Goal: Information Seeking & Learning: Learn about a topic

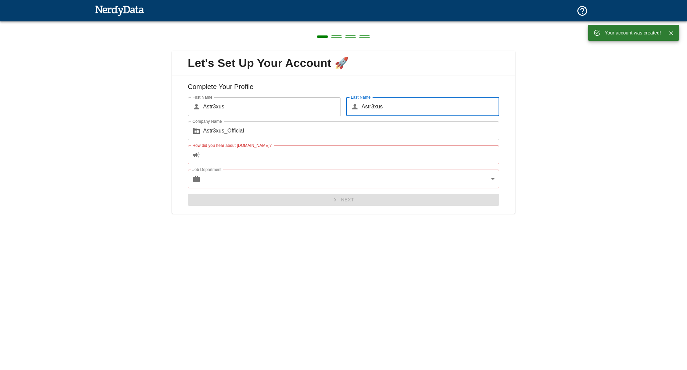
click at [345, 152] on input "How did you hear about [DOMAIN_NAME]?" at bounding box center [351, 154] width 296 height 19
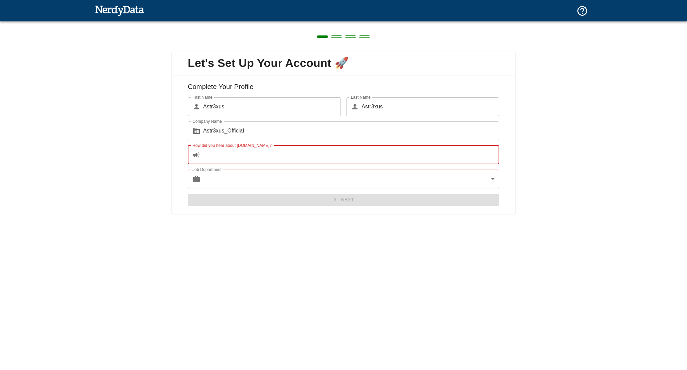
click at [333, 23] on body "Technologies Domains Pricing Products Create a Report Create a list of websites…" at bounding box center [343, 11] width 687 height 23
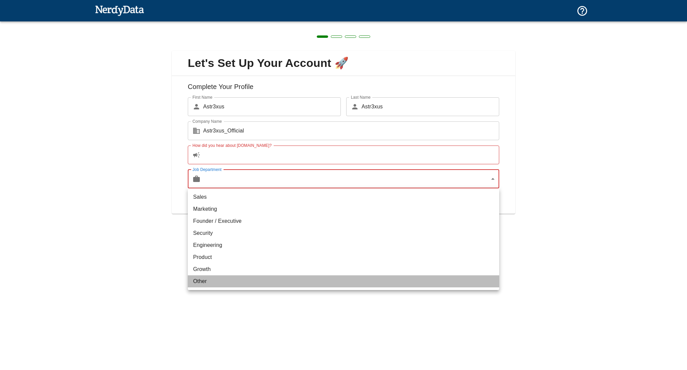
click at [242, 281] on li "Other" at bounding box center [343, 281] width 311 height 12
type input "other"
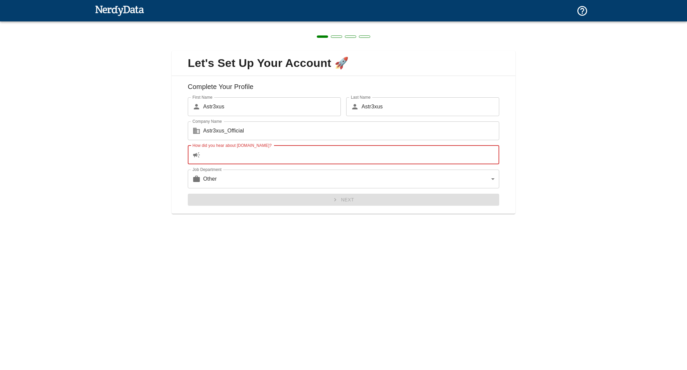
click at [274, 163] on input "How did you hear about [DOMAIN_NAME]?" at bounding box center [351, 154] width 296 height 19
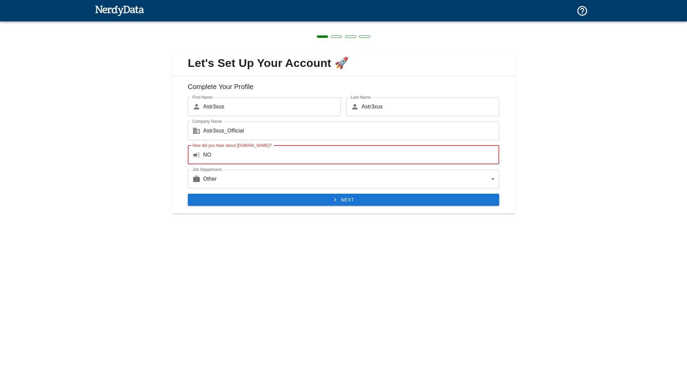
type input "NO"
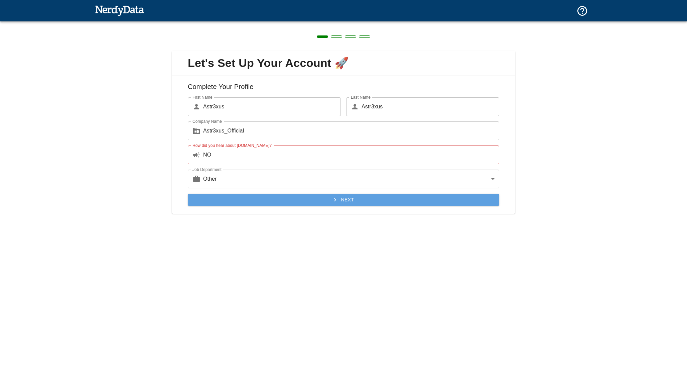
click at [309, 203] on button "Next" at bounding box center [343, 199] width 311 height 12
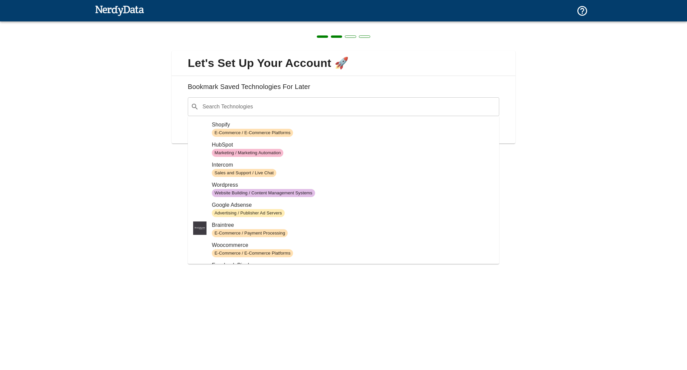
click at [283, 113] on div "​ Search Technologies" at bounding box center [343, 106] width 311 height 19
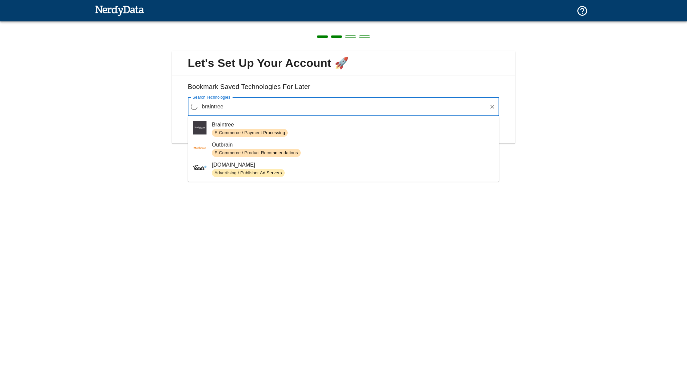
click at [287, 133] on span "E-Commerce / Payment Processing" at bounding box center [250, 133] width 76 height 6
type input "braintree"
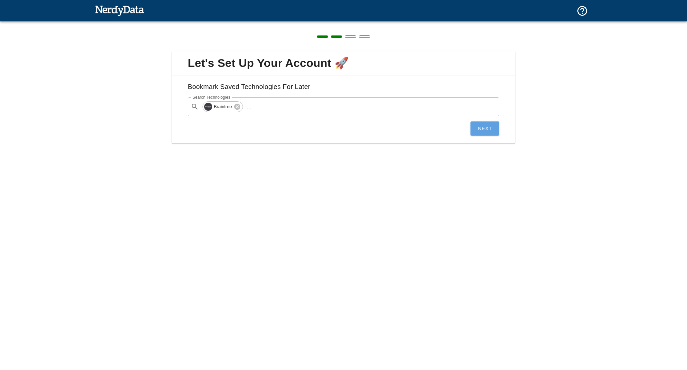
click at [485, 128] on button "Next" at bounding box center [484, 128] width 29 height 14
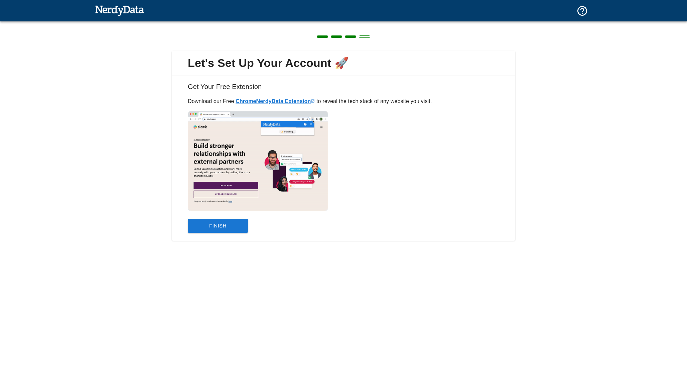
click at [226, 221] on button "Finish" at bounding box center [218, 226] width 60 height 14
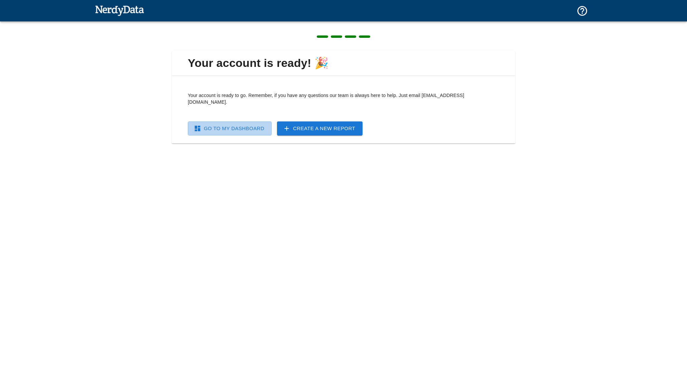
click at [243, 128] on link "Go To My Dashboard" at bounding box center [230, 128] width 84 height 14
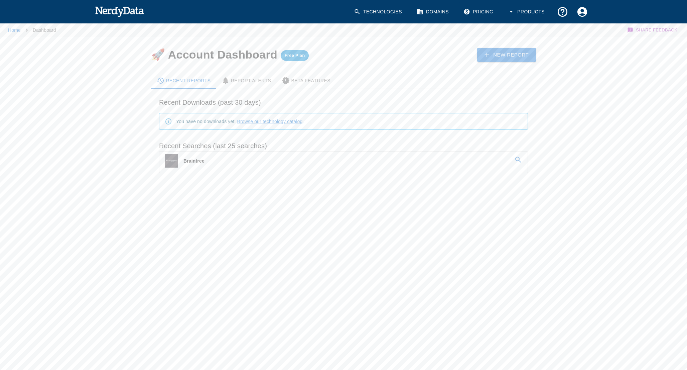
click at [247, 160] on link "Braintree" at bounding box center [343, 160] width 368 height 19
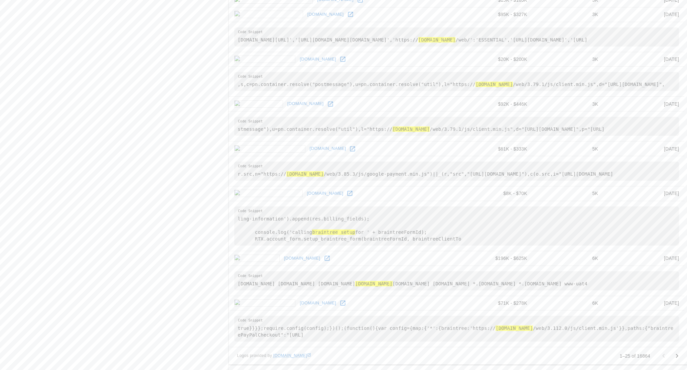
scroll to position [916, 0]
click at [676, 354] on icon "Go to next page" at bounding box center [677, 356] width 2 height 4
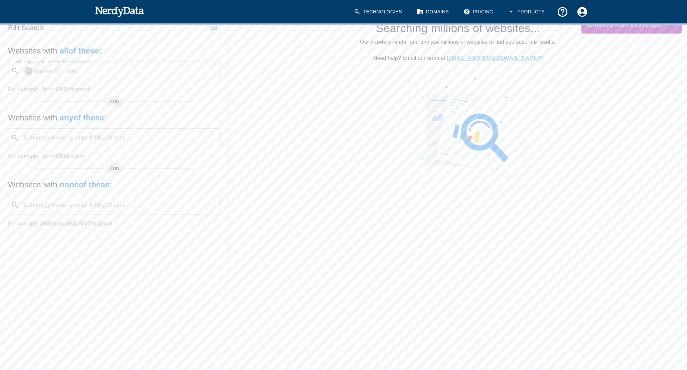
scroll to position [0, 0]
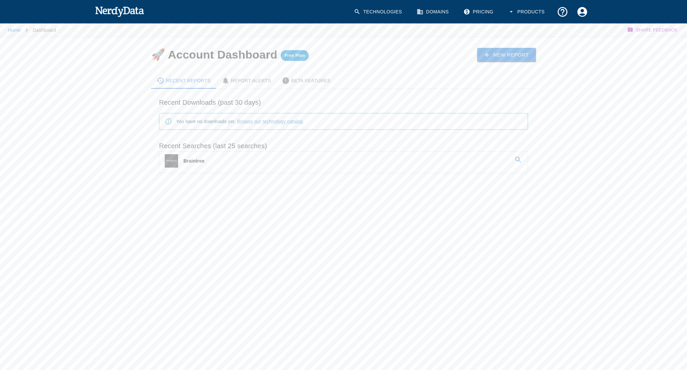
click at [315, 149] on h6 "Recent Searches (last 25 searches)" at bounding box center [343, 145] width 369 height 11
click at [311, 157] on link "Braintree" at bounding box center [343, 160] width 368 height 19
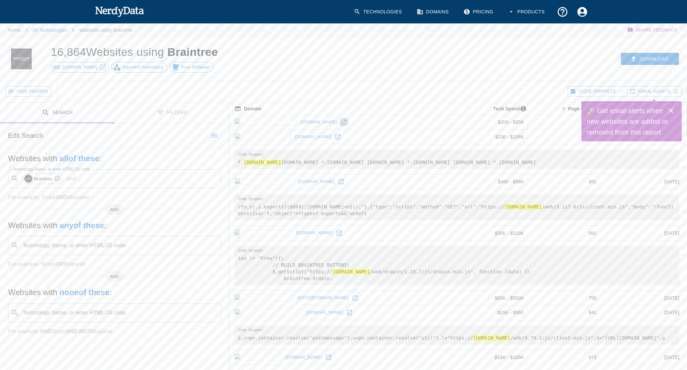
click at [340, 121] on icon at bounding box center [343, 122] width 7 height 7
click at [671, 109] on icon "Close" at bounding box center [671, 111] width 8 height 8
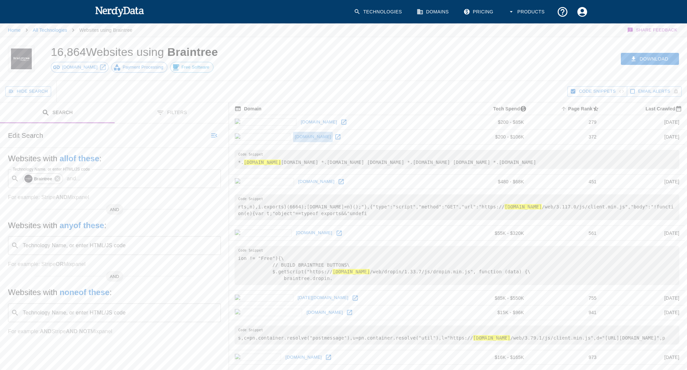
click at [293, 138] on link "[DOMAIN_NAME]" at bounding box center [313, 137] width 40 height 10
click at [338, 185] on icon at bounding box center [341, 181] width 7 height 7
click at [336, 236] on icon at bounding box center [339, 233] width 7 height 7
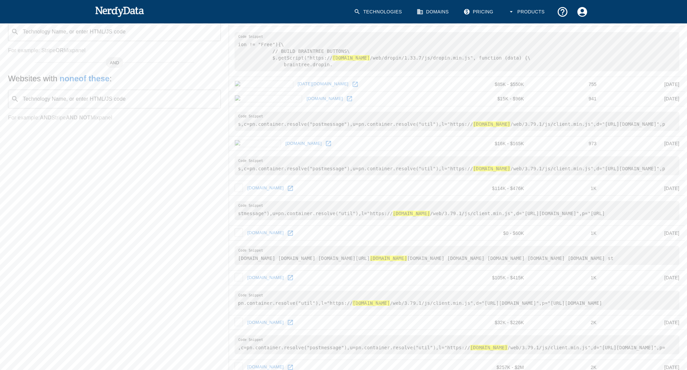
scroll to position [218, 0]
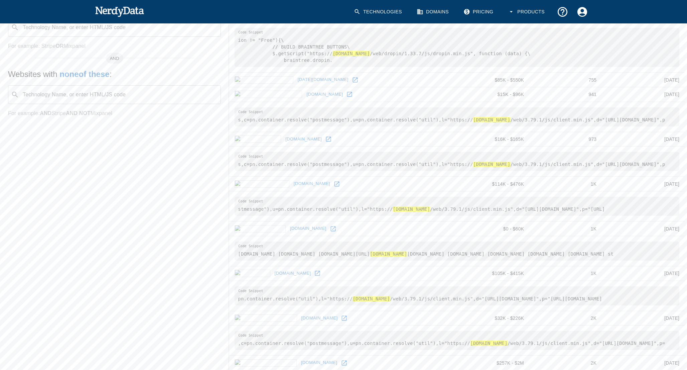
click at [352, 83] on icon at bounding box center [355, 80] width 7 height 7
click at [347, 97] on icon at bounding box center [349, 94] width 5 height 5
click at [325, 142] on icon at bounding box center [328, 139] width 7 height 7
click at [333, 187] on icon at bounding box center [336, 183] width 7 height 7
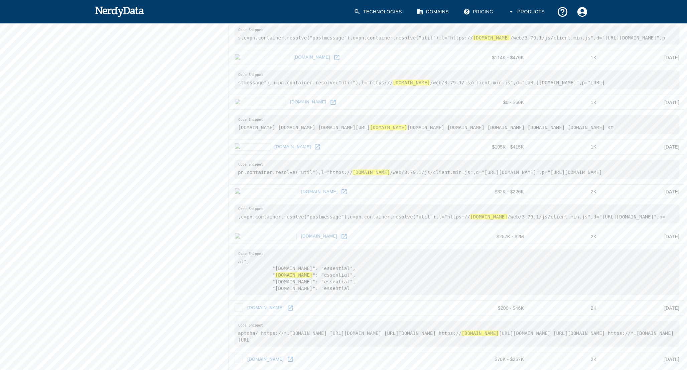
scroll to position [385, 0]
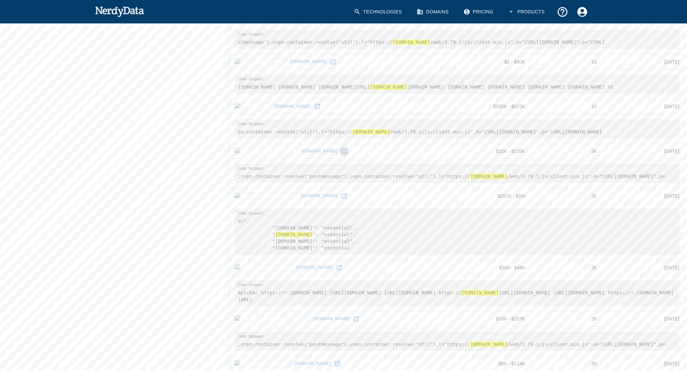
click at [341, 154] on icon at bounding box center [344, 151] width 7 height 7
click at [314, 110] on icon at bounding box center [317, 106] width 7 height 7
click at [341, 199] on icon at bounding box center [344, 195] width 7 height 7
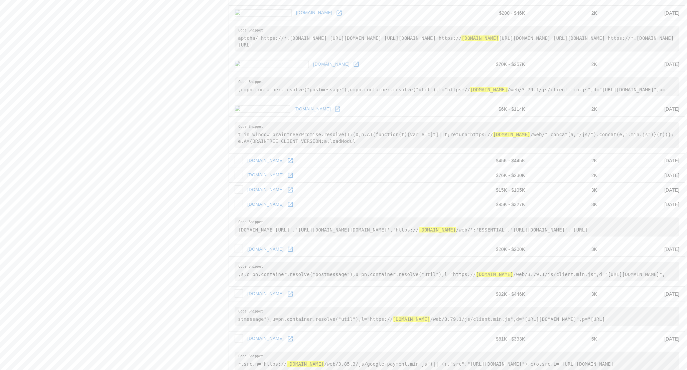
scroll to position [647, 0]
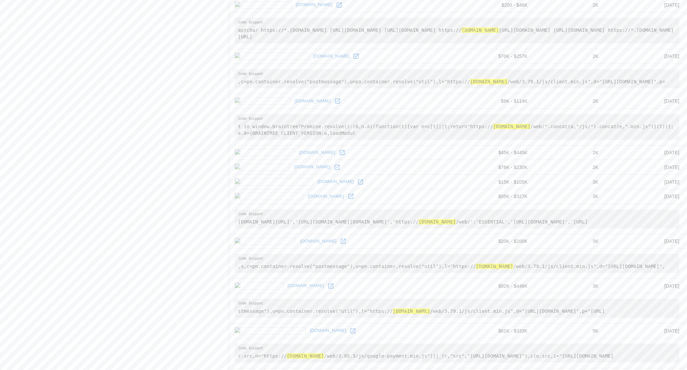
click at [285, 108] on td "[DOMAIN_NAME]" at bounding box center [343, 101] width 229 height 15
click at [334, 104] on icon at bounding box center [337, 101] width 7 height 7
click at [339, 156] on icon at bounding box center [342, 152] width 7 height 7
click at [357, 185] on icon at bounding box center [360, 181] width 7 height 7
click at [348, 199] on icon at bounding box center [351, 196] width 7 height 7
